Goal: Find specific page/section: Find specific page/section

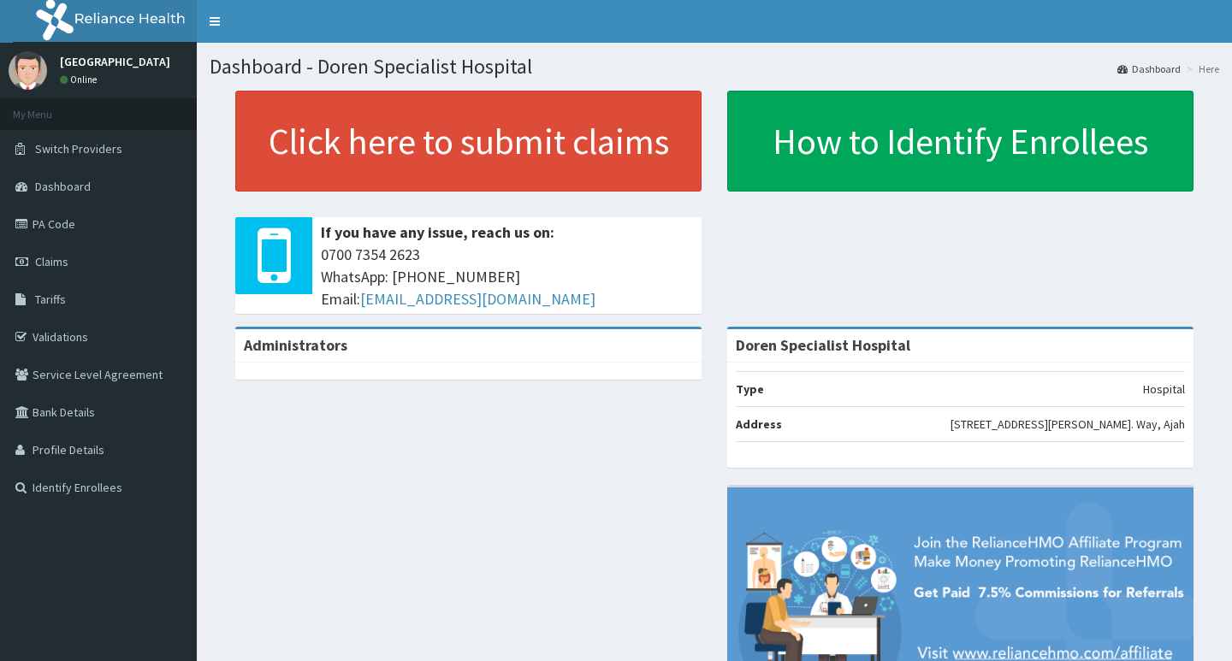
click at [73, 227] on link "PA Code" at bounding box center [98, 224] width 197 height 38
click at [59, 219] on link "PA Code" at bounding box center [98, 224] width 197 height 38
click at [52, 239] on link "PA Code" at bounding box center [98, 224] width 197 height 38
